Goal: Task Accomplishment & Management: Use online tool/utility

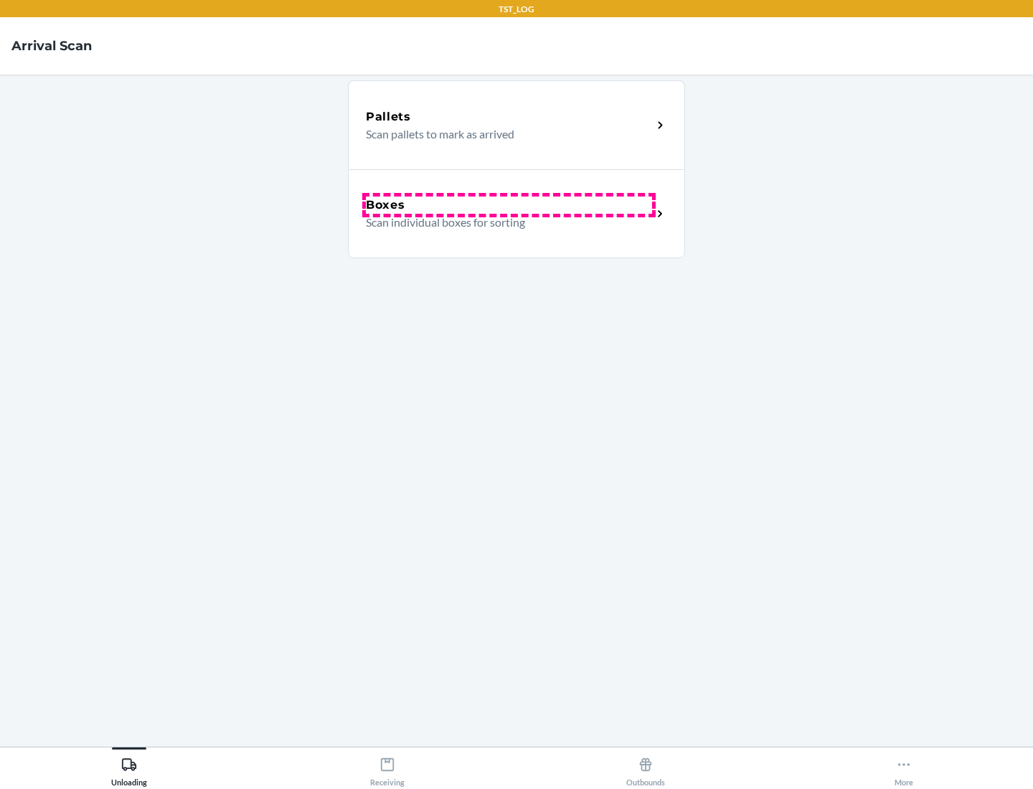
click at [508, 205] on div "Boxes" at bounding box center [509, 204] width 286 height 17
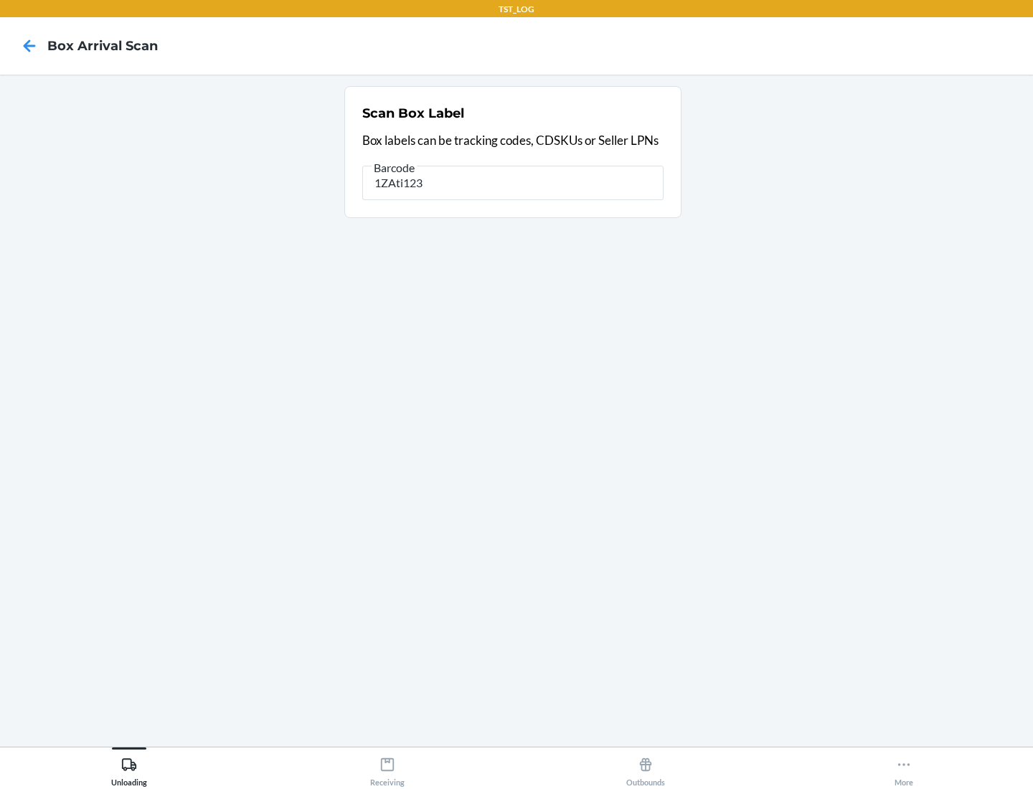
type input "1ZAti123"
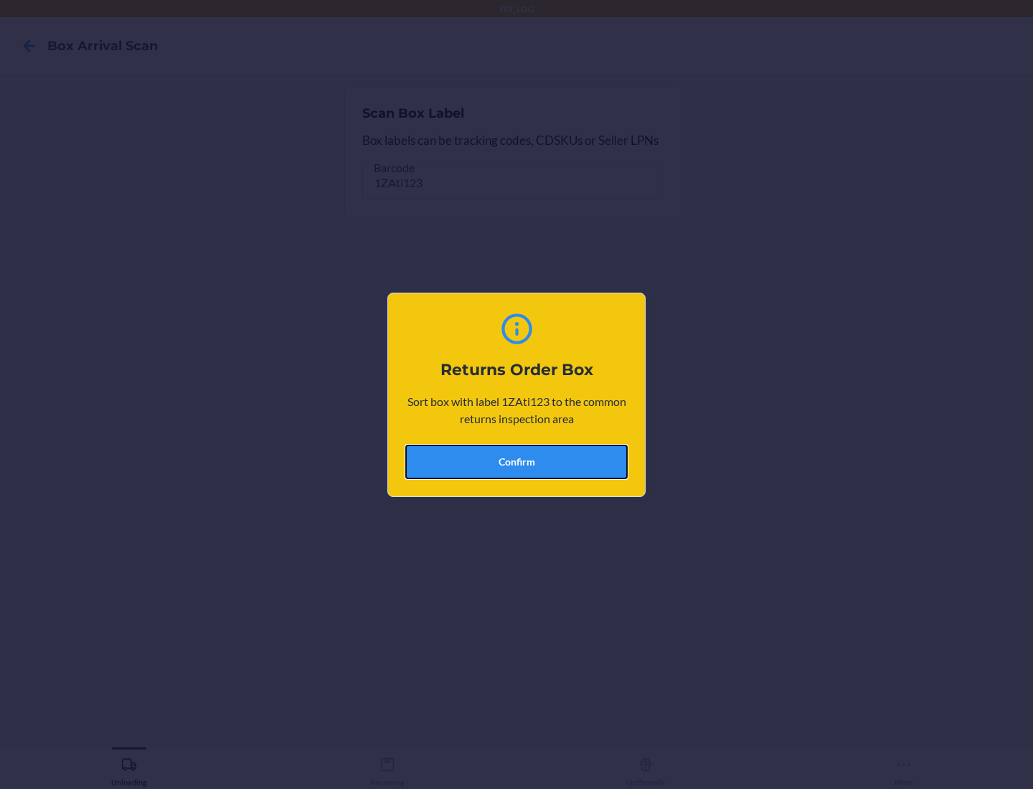
click at [516, 461] on button "Confirm" at bounding box center [516, 462] width 222 height 34
